Goal: Register for event/course

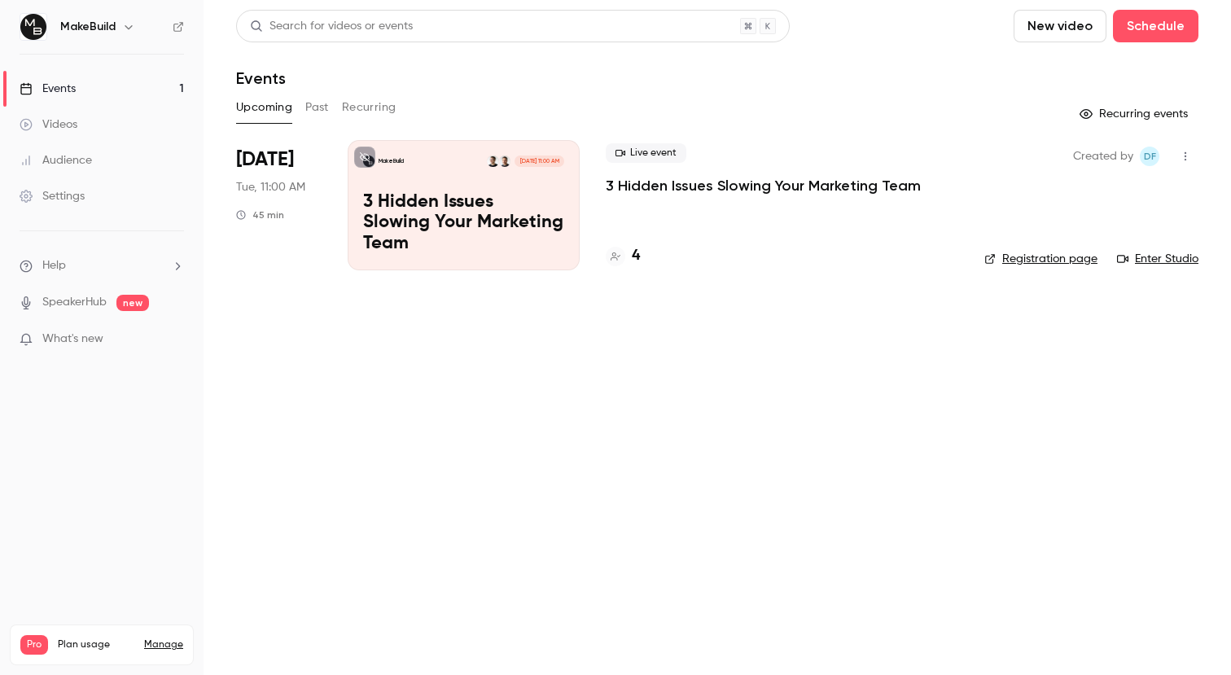
click at [708, 190] on p "3 Hidden Issues Slowing Your Marketing Team" at bounding box center [763, 186] width 315 height 20
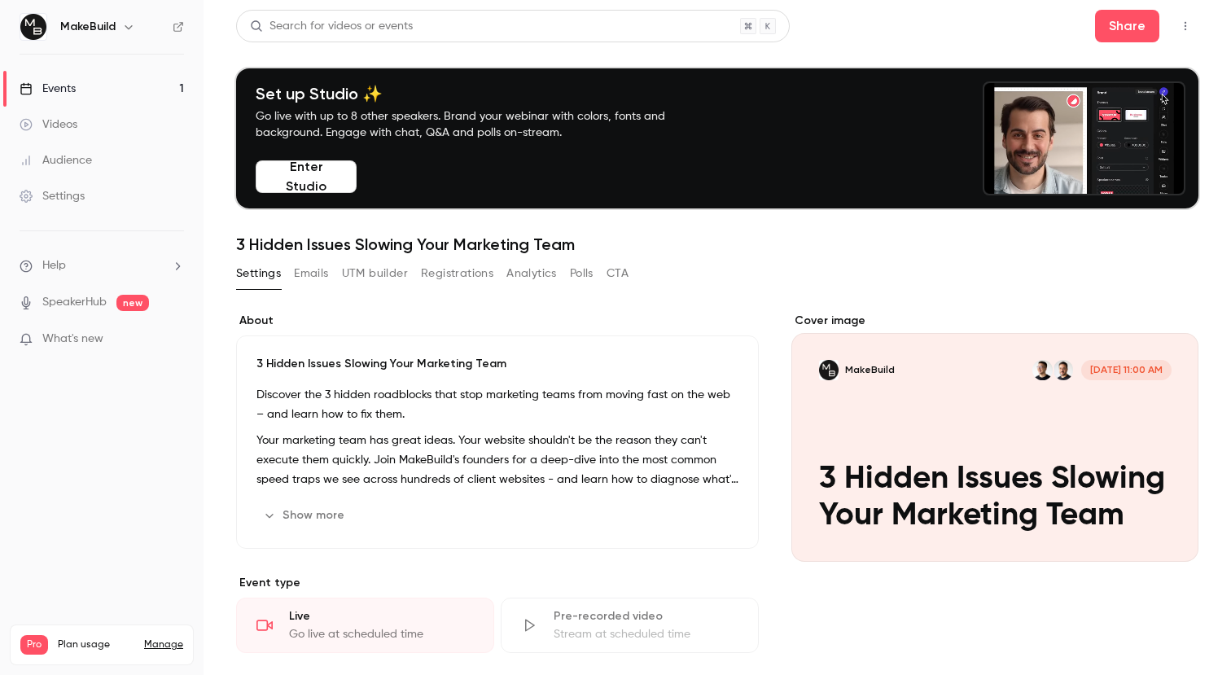
click at [473, 266] on button "Registrations" at bounding box center [457, 274] width 72 height 26
